Goal: Information Seeking & Learning: Learn about a topic

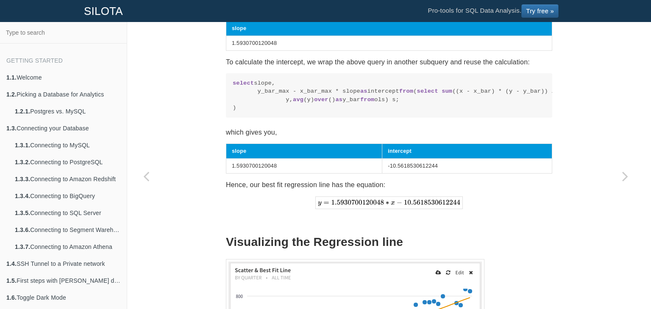
scroll to position [965, 0]
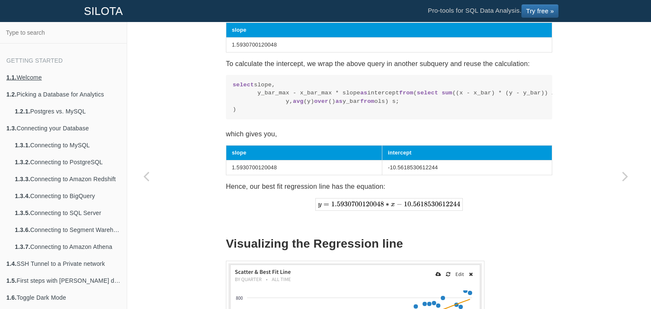
click at [34, 77] on link "1.1. Welcome" at bounding box center [63, 77] width 127 height 17
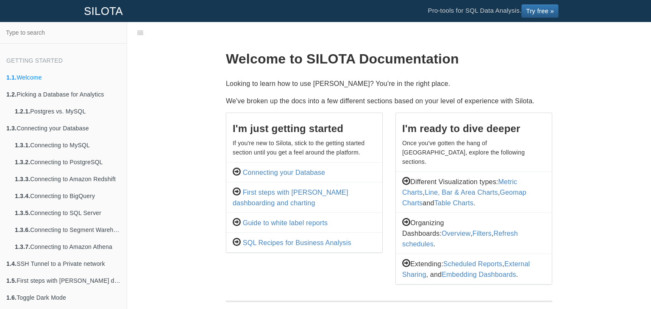
scroll to position [251, 0]
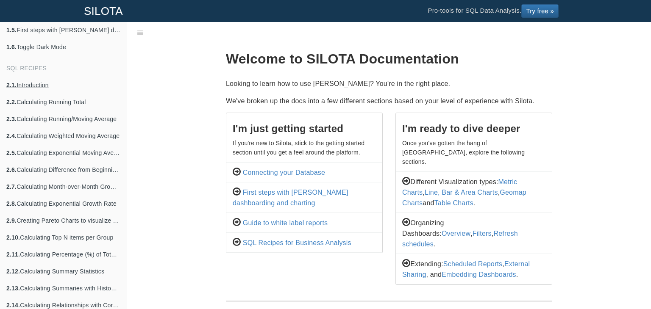
click at [35, 83] on link "2.1. Introduction" at bounding box center [63, 85] width 127 height 17
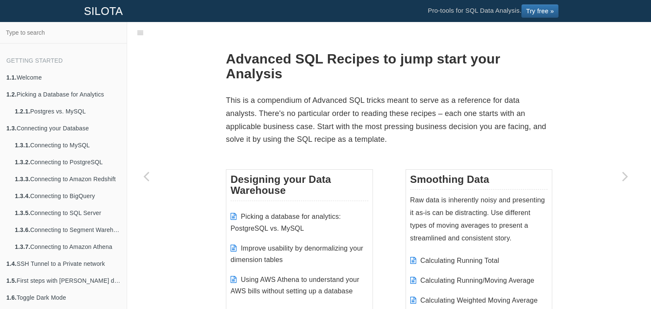
scroll to position [251, 0]
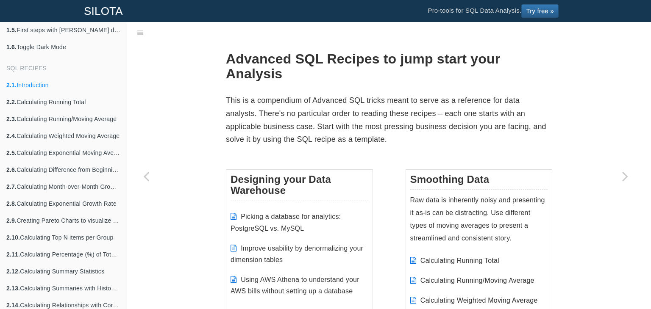
click at [270, 110] on p "This is a compendium of Advanced SQL tricks meant to serve as a reference for d…" at bounding box center [389, 120] width 326 height 52
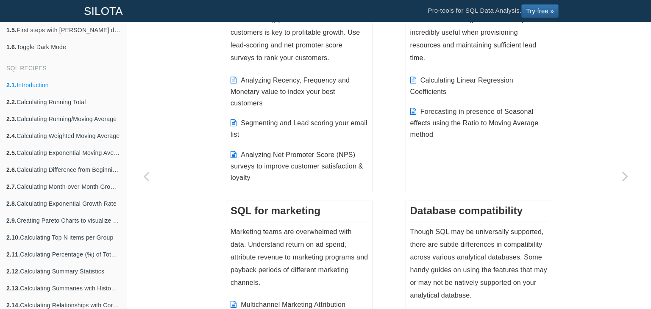
scroll to position [932, 0]
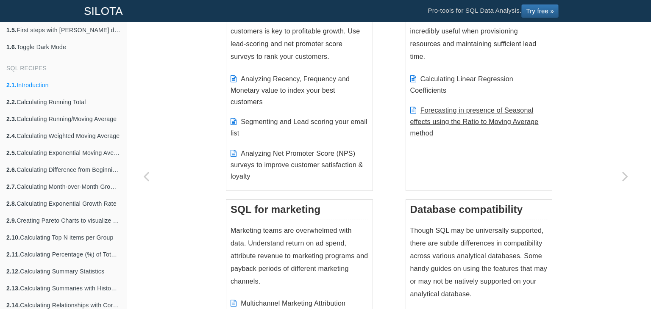
click at [424, 121] on link "Forecasting in presence of Seasonal effects using the Ratio to Moving Average m…" at bounding box center [474, 122] width 128 height 30
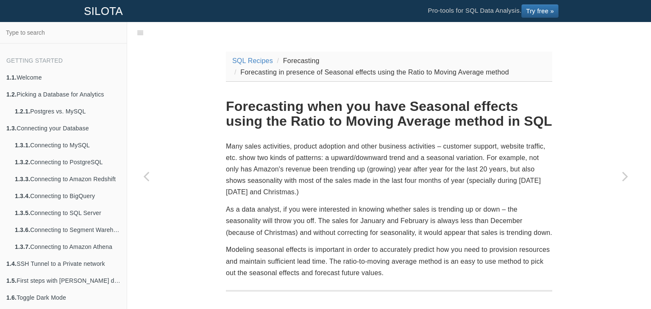
scroll to position [251, 0]
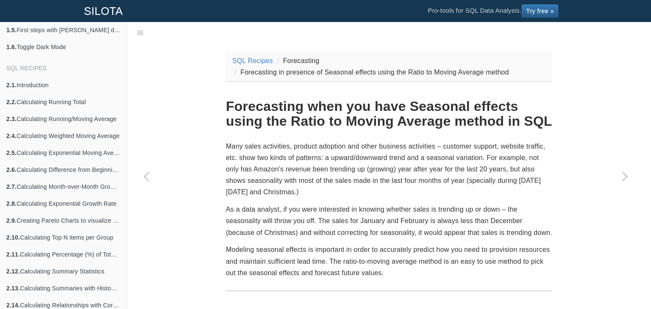
click at [303, 111] on h1 "Forecasting when you have Seasonal effects using the Ratio to Moving Average me…" at bounding box center [389, 114] width 326 height 30
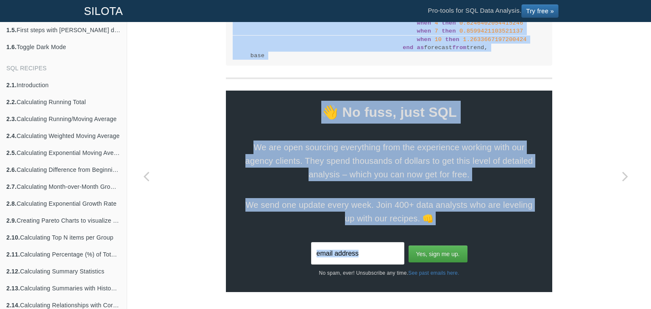
scroll to position [2016, 0]
drag, startPoint x: 225, startPoint y: 105, endPoint x: 403, endPoint y: 111, distance: 178.0
copy section "Loremipsumd sita con adip Elitsedd eiusmod tempo inc Utlab et Dolore Magnaal en…"
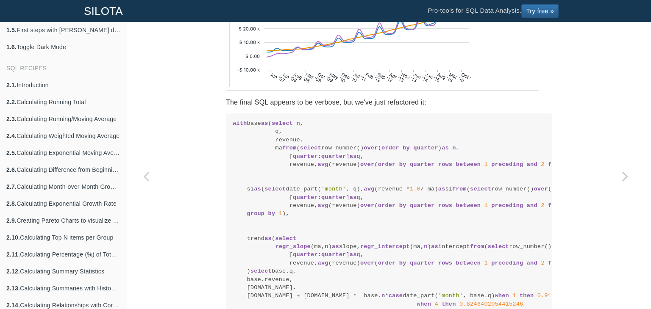
scroll to position [1424, 0]
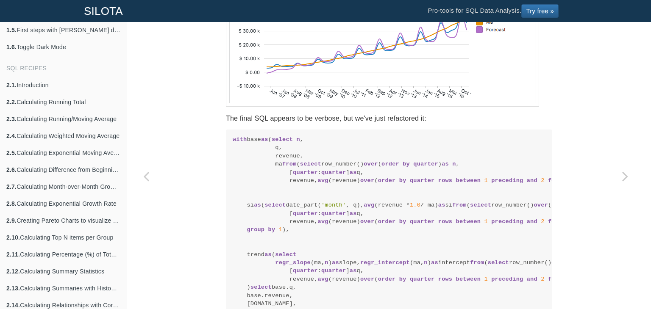
click at [244, 107] on img at bounding box center [382, 39] width 313 height 135
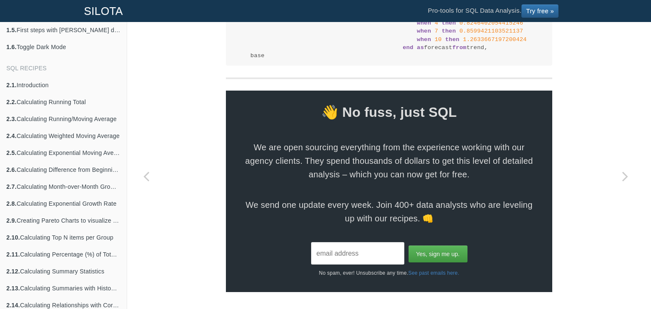
scroll to position [1847, 0]
click at [46, 85] on link "2.1. Introduction" at bounding box center [63, 85] width 127 height 17
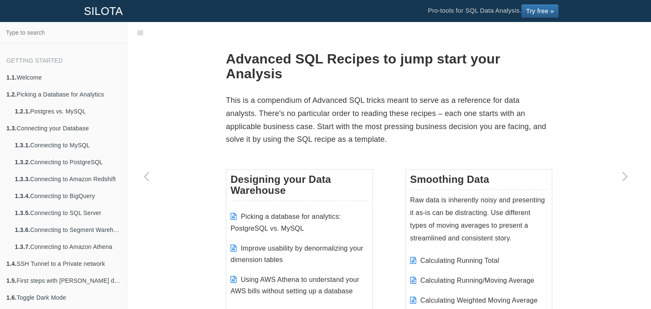
scroll to position [251, 0]
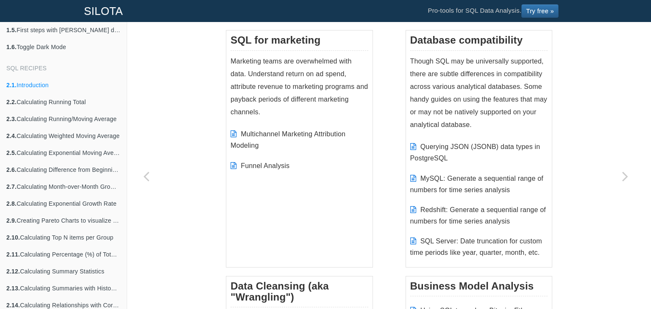
scroll to position [1084, 0]
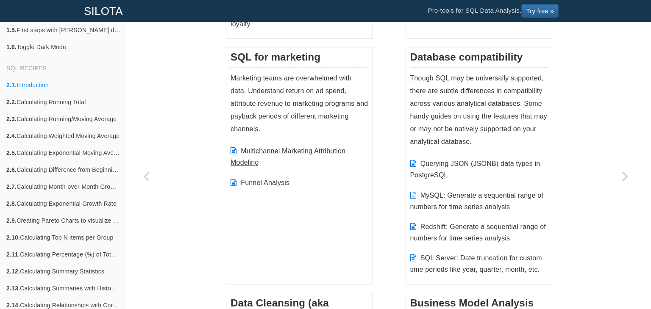
click at [261, 150] on link "Multichannel Marketing Attribution Modeling" at bounding box center [287, 156] width 115 height 19
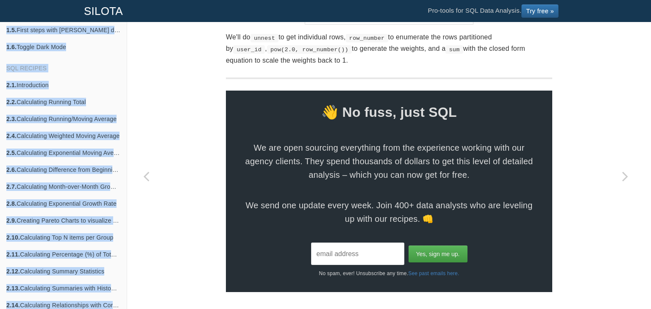
scroll to position [3375, 0]
drag, startPoint x: 224, startPoint y: 92, endPoint x: 454, endPoint y: 58, distance: 232.1
copy section "Loremipsumdo Sitametco Adipiscinge Seddoeiu te INC U lab etdolorem a eni ad min…"
click at [410, 54] on p "We'll do unnest to get individual rows, row_number to enumerate the rows partit…" at bounding box center [389, 48] width 326 height 35
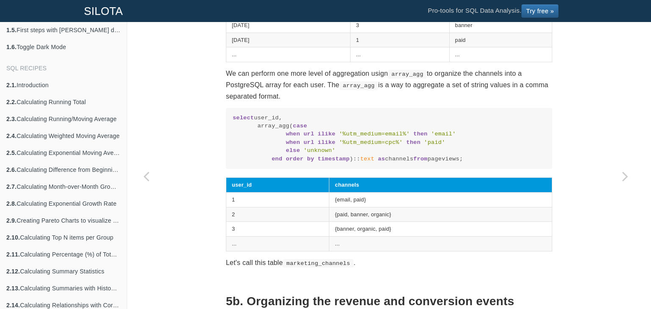
scroll to position [0, 0]
